Goal: Check status

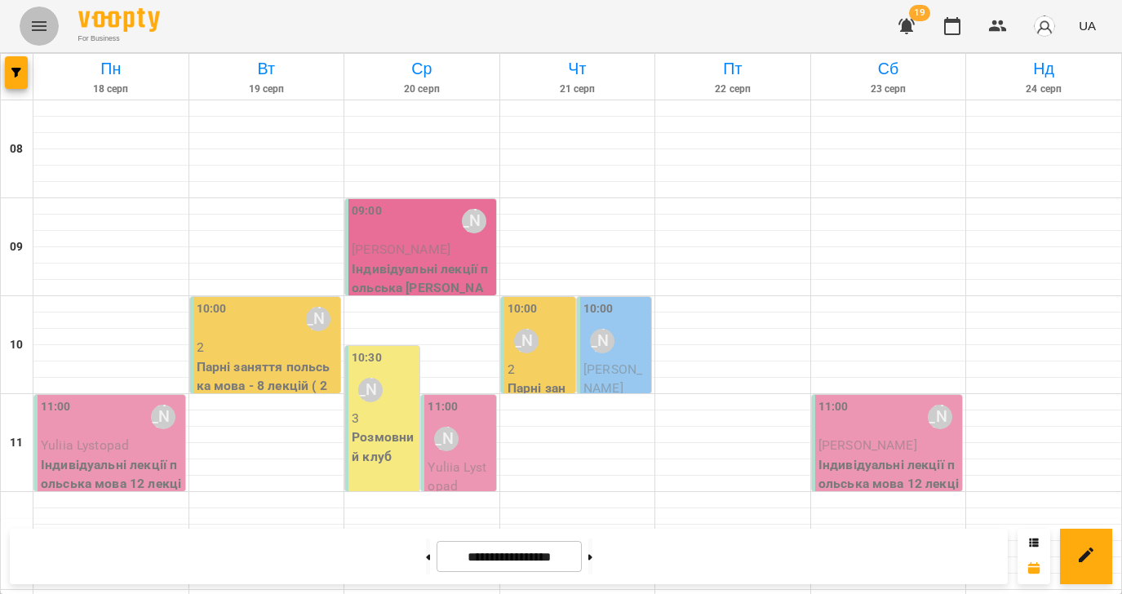
click at [38, 26] on icon "Menu" at bounding box center [39, 26] width 15 height 10
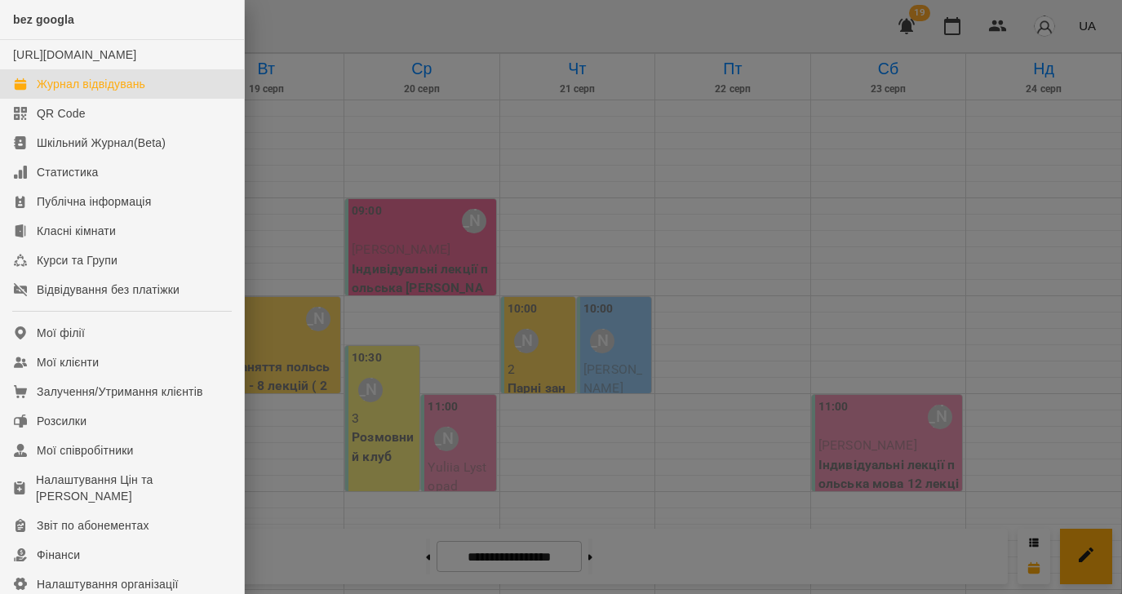
click at [66, 92] on div "Журнал відвідувань" at bounding box center [91, 84] width 109 height 16
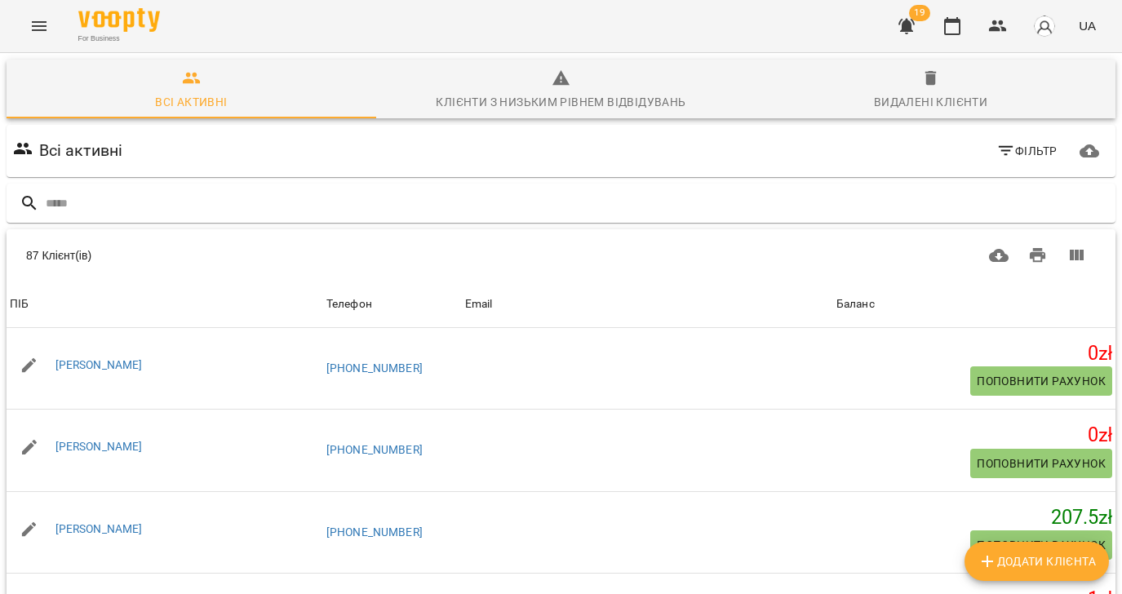
click at [42, 16] on icon "Menu" at bounding box center [39, 26] width 20 height 20
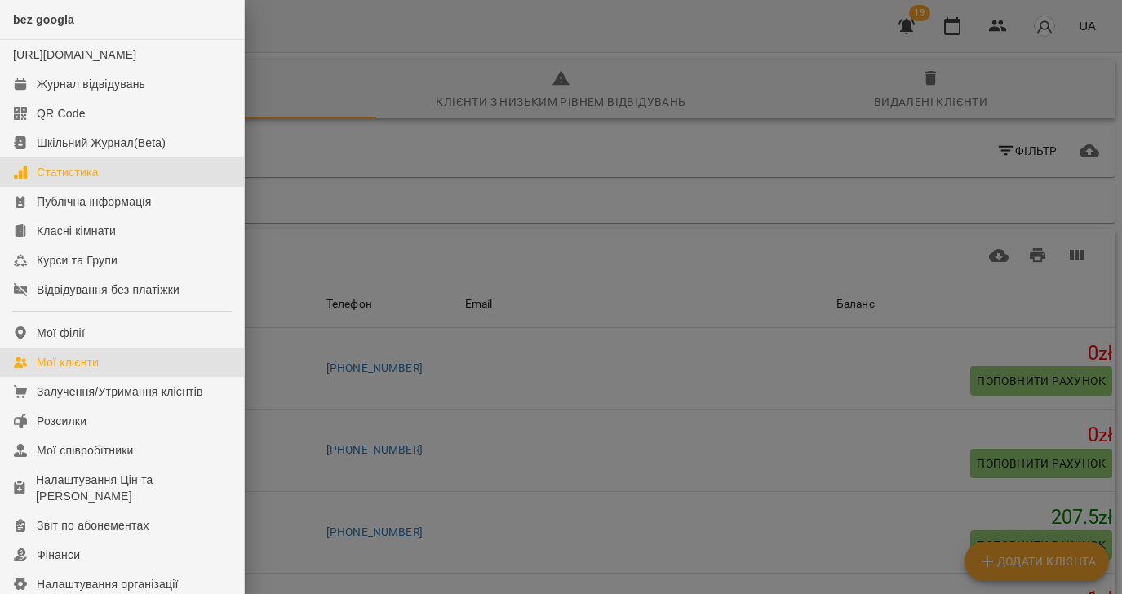
click at [99, 180] on div "Статистика" at bounding box center [68, 172] width 62 height 16
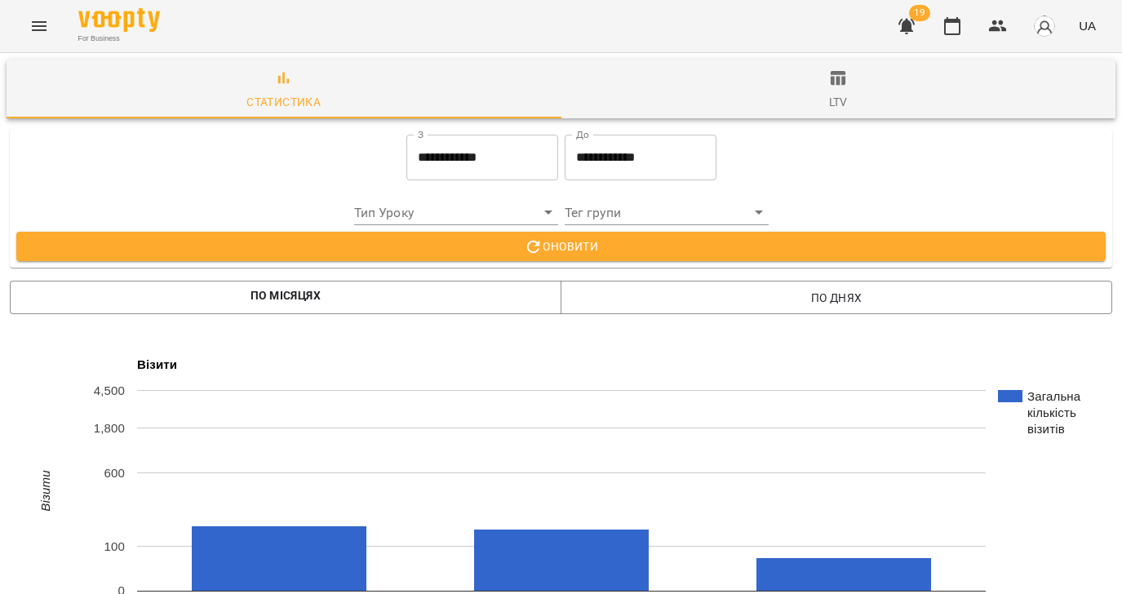
click at [484, 159] on input "**********" at bounding box center [483, 158] width 152 height 46
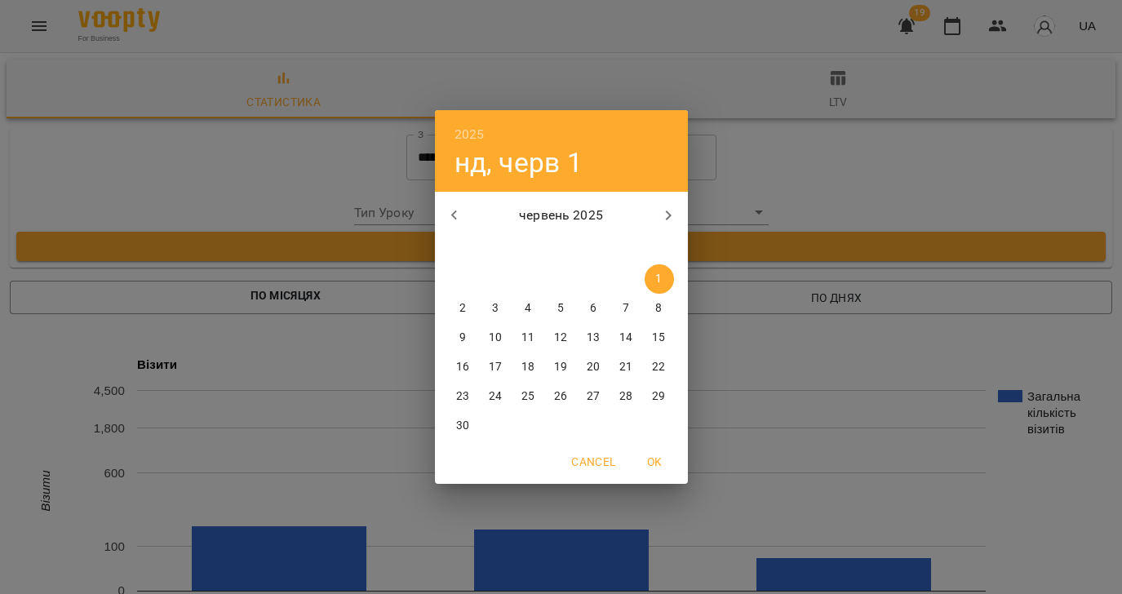
drag, startPoint x: 820, startPoint y: 175, endPoint x: 824, endPoint y: 162, distance: 14.7
click at [820, 175] on div "2025 нд, черв 1 червень 2025 пн вт ср чт пт сб нд 26 27 28 29 30 31 1 2 3 4 5 6…" at bounding box center [561, 297] width 1122 height 594
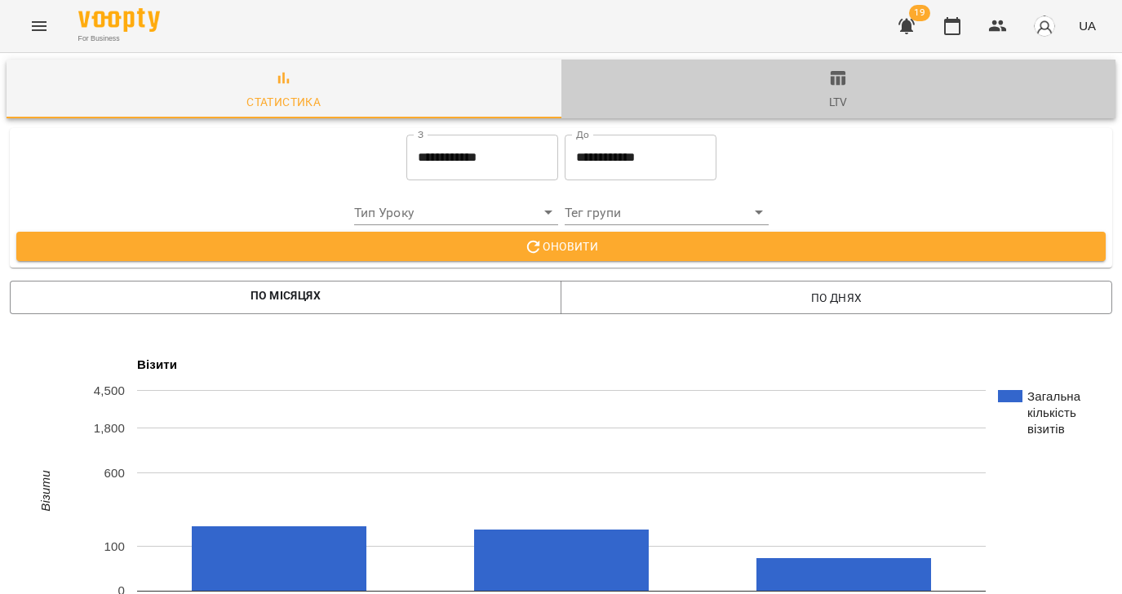
click at [839, 75] on icon "button" at bounding box center [839, 79] width 20 height 20
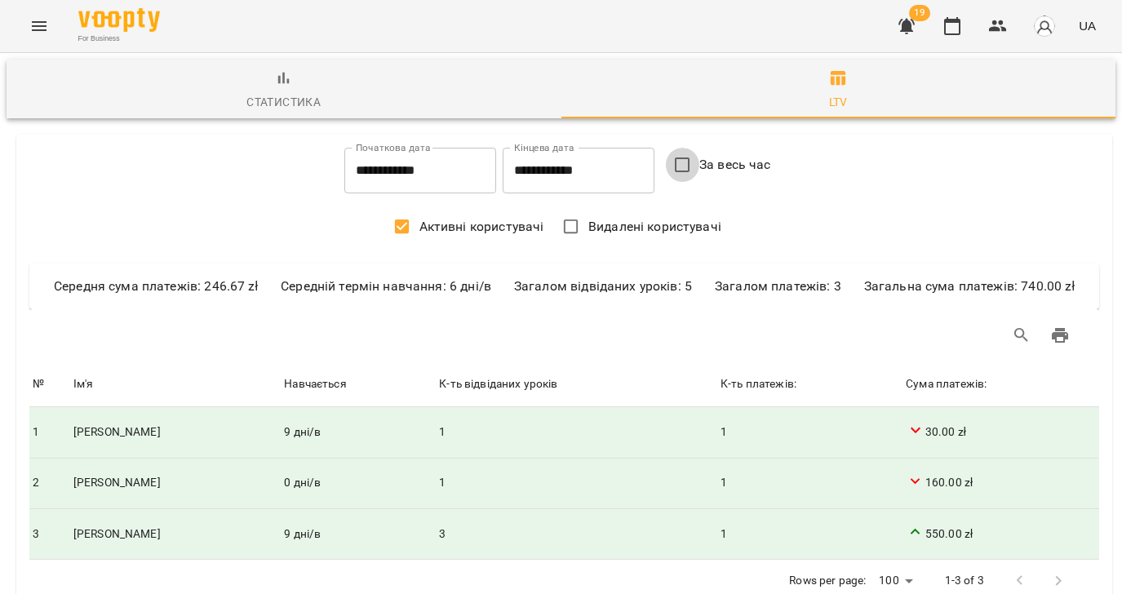
type input "**********"
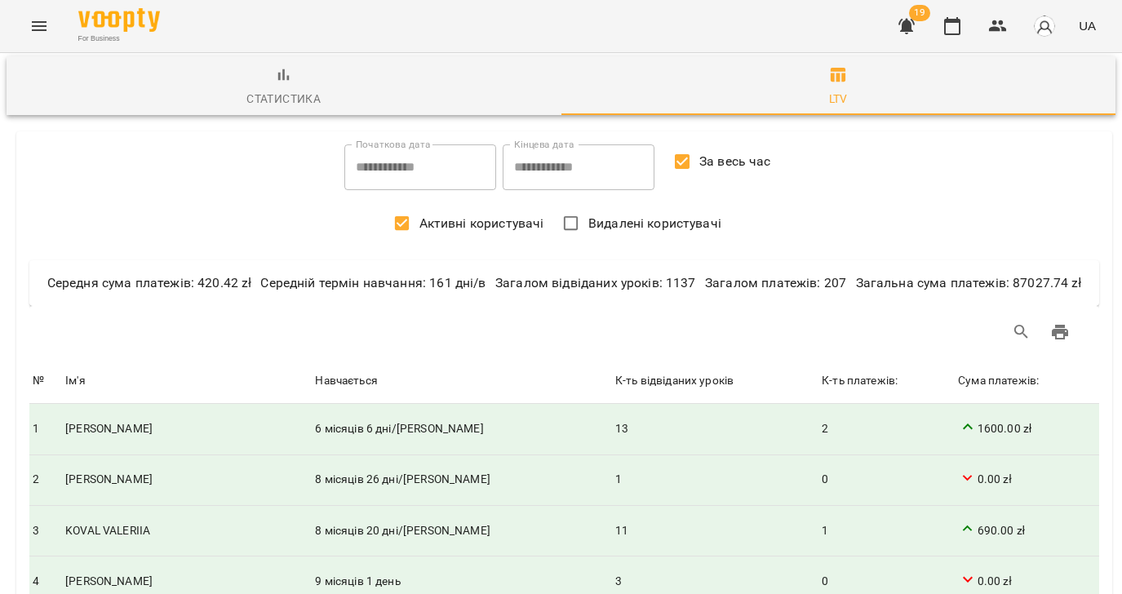
scroll to position [272, 0]
drag, startPoint x: 163, startPoint y: 264, endPoint x: 66, endPoint y: 264, distance: 97.1
click at [66, 505] on td "KOVAL VALERIIA" at bounding box center [187, 530] width 250 height 51
copy td "KOVAL VALERIIA"
